Goal: Task Accomplishment & Management: Manage account settings

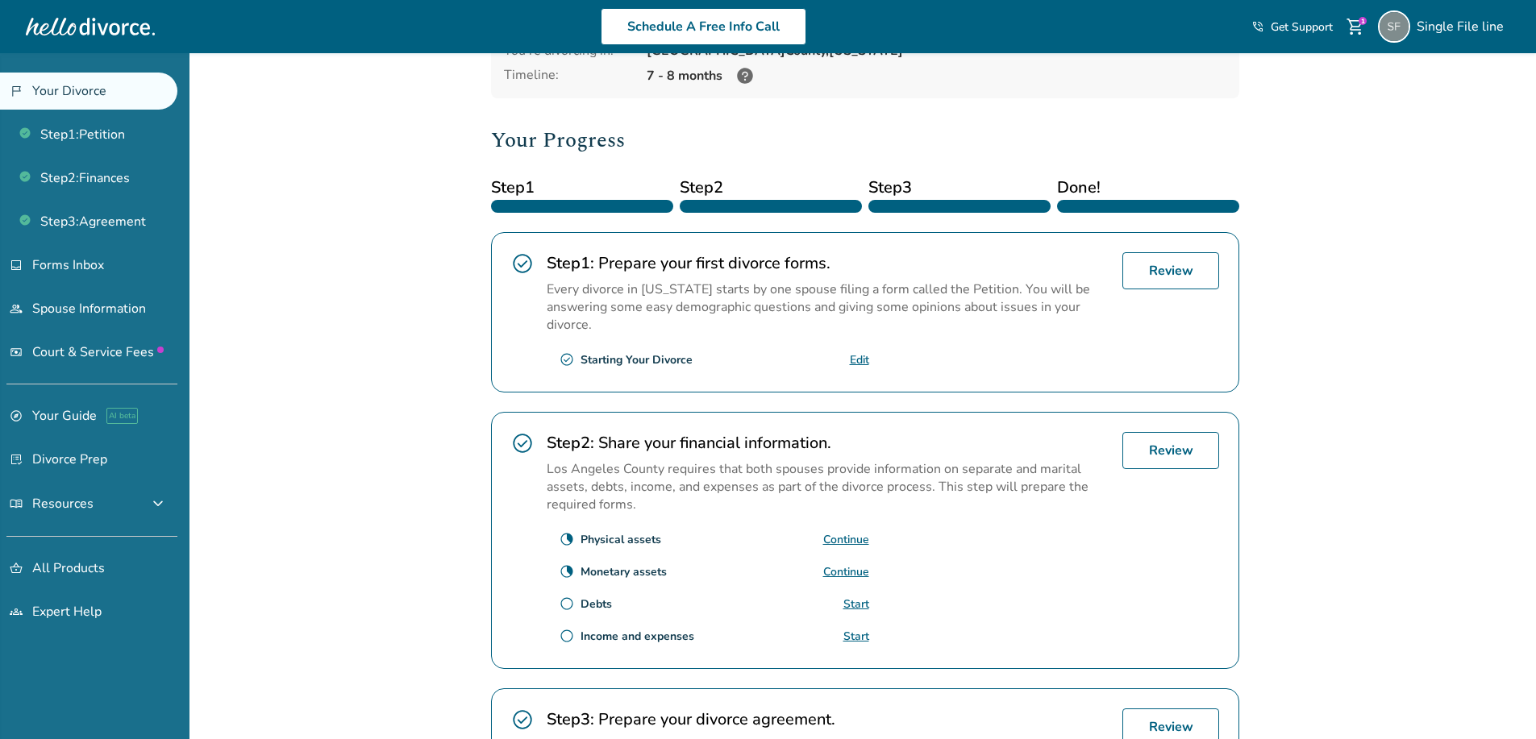
scroll to position [161, 0]
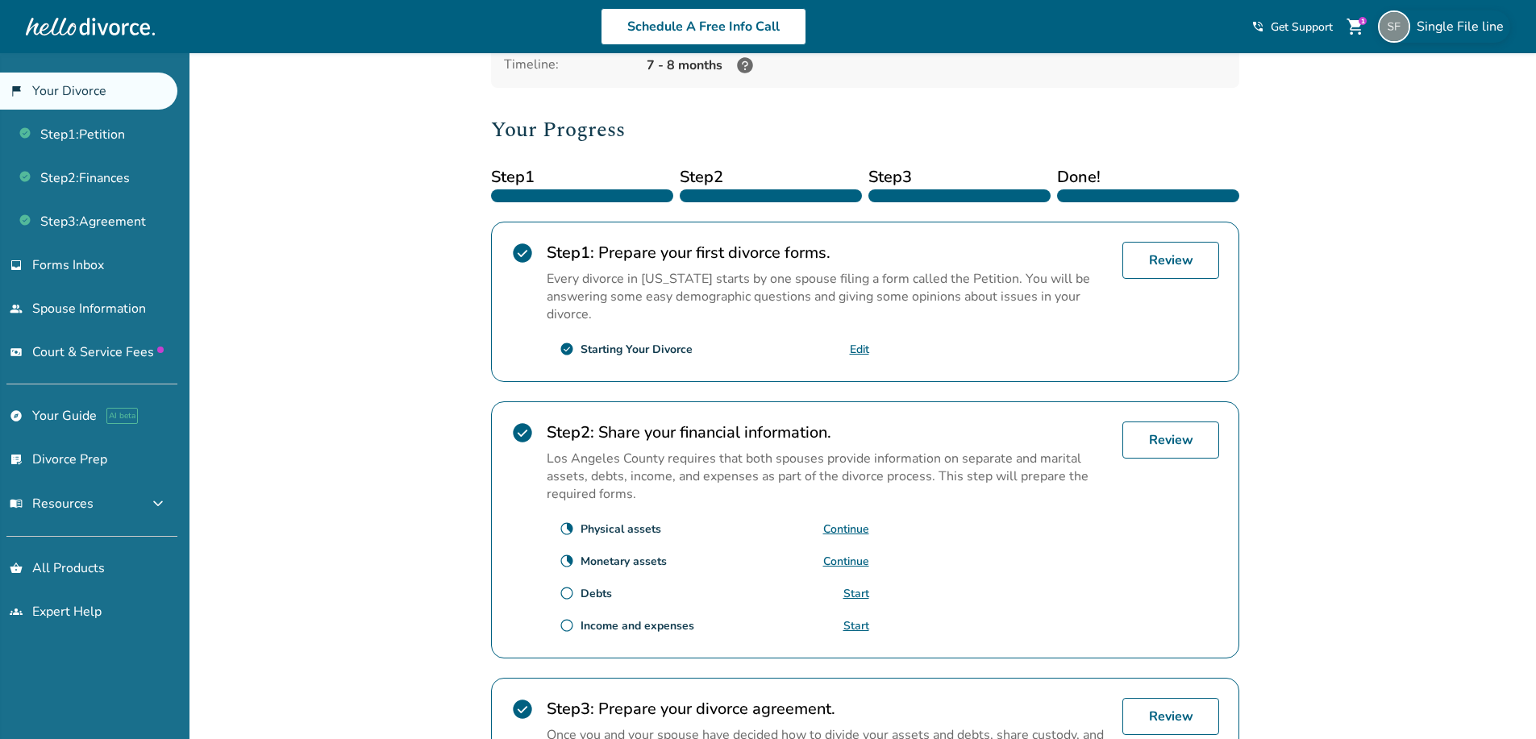
click at [1422, 15] on div "Single File line" at bounding box center [1444, 26] width 132 height 32
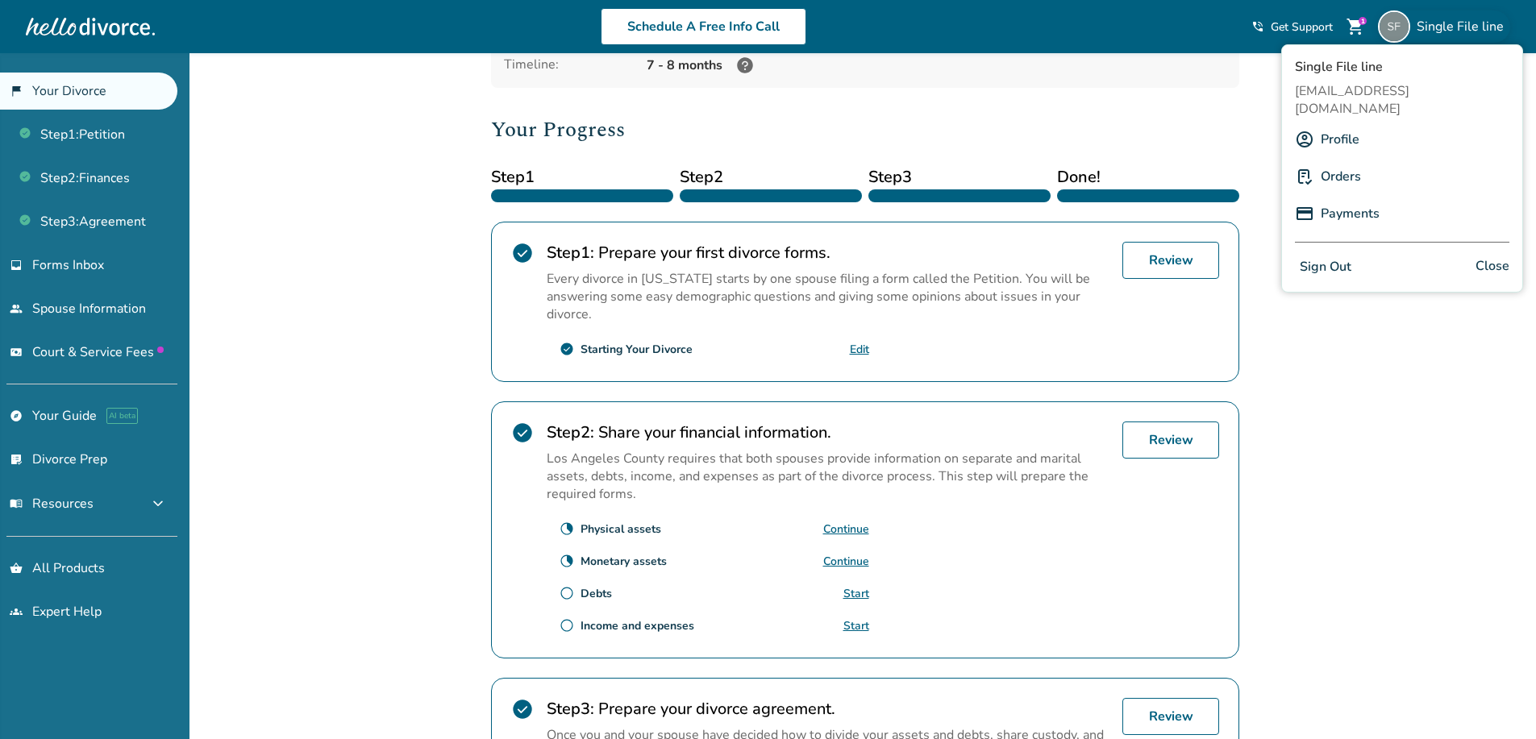
click at [1331, 256] on button "Sign Out" at bounding box center [1325, 267] width 61 height 23
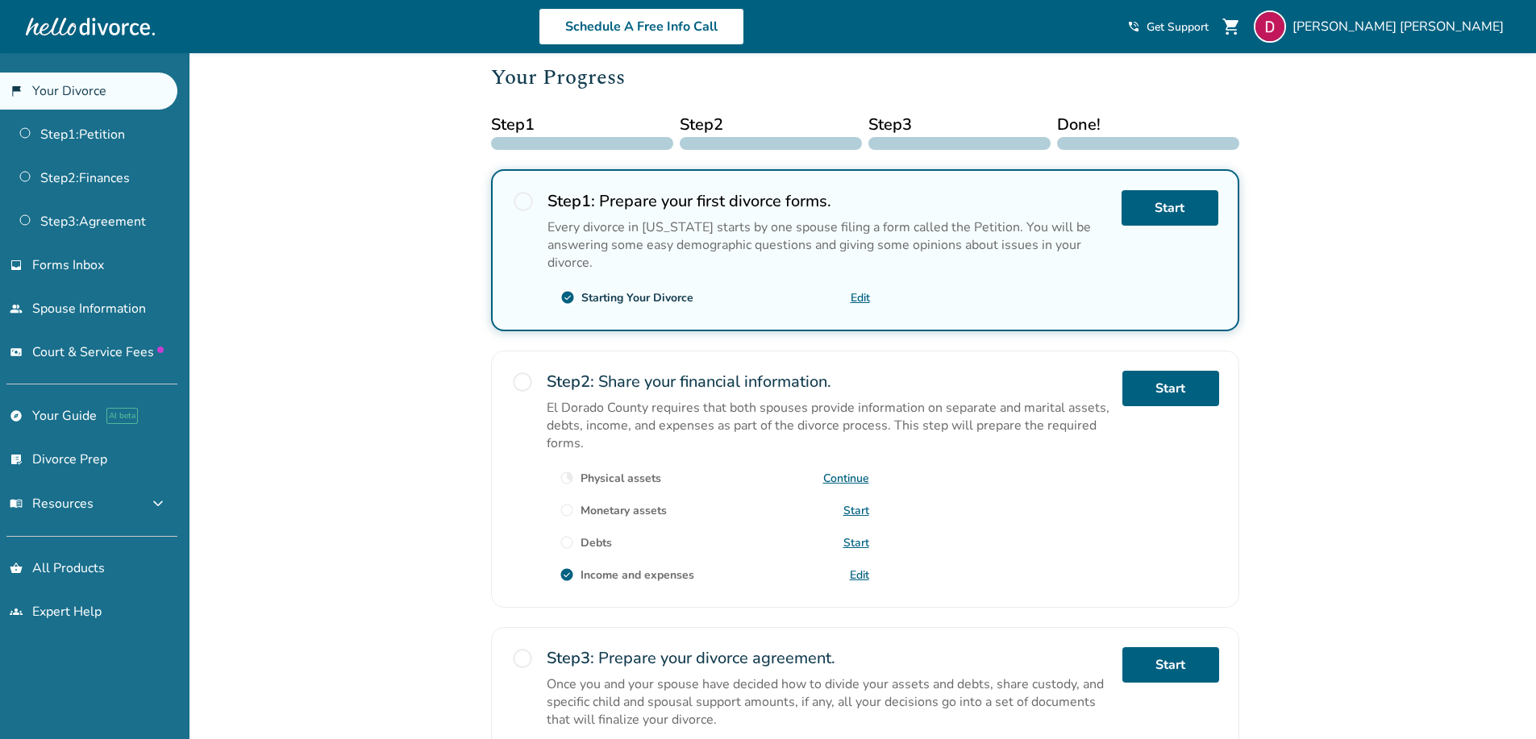
scroll to position [242, 0]
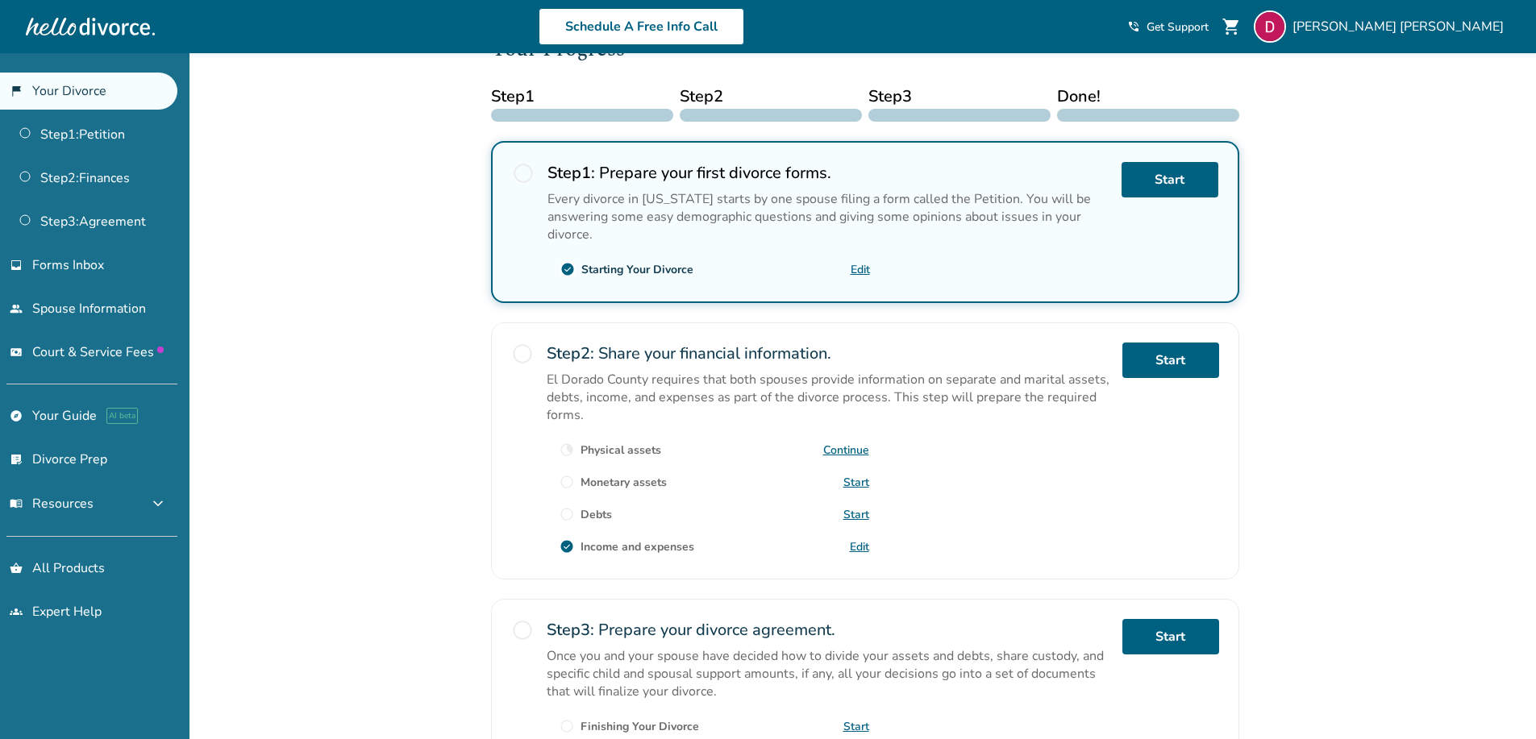
click at [851, 544] on link "Edit" at bounding box center [859, 546] width 19 height 15
